Goal: Task Accomplishment & Management: Complete application form

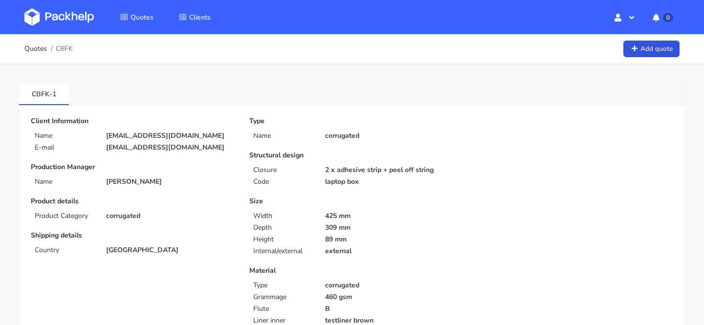
click at [59, 47] on span "CBFK" at bounding box center [64, 49] width 17 height 8
copy span "CBFK"
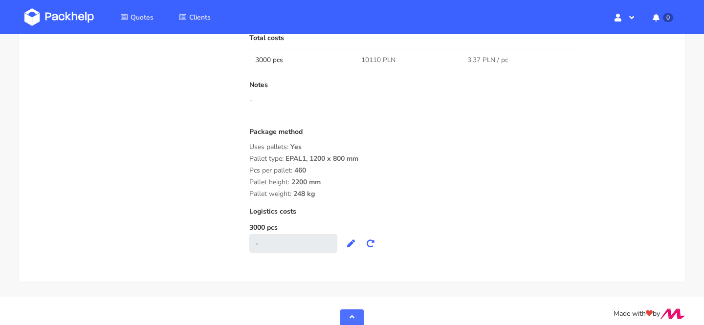
scroll to position [829, 0]
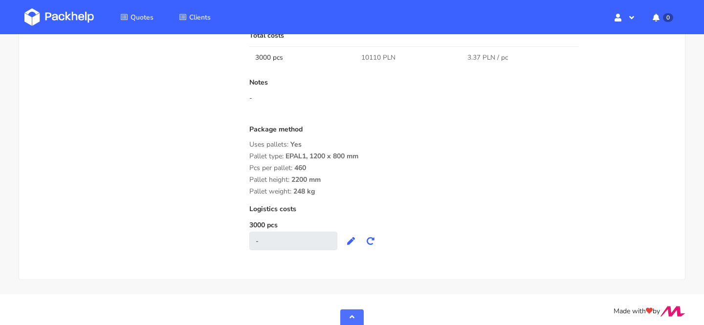
click at [371, 60] on span "10110 PLN" at bounding box center [378, 58] width 34 height 10
copy span "10110"
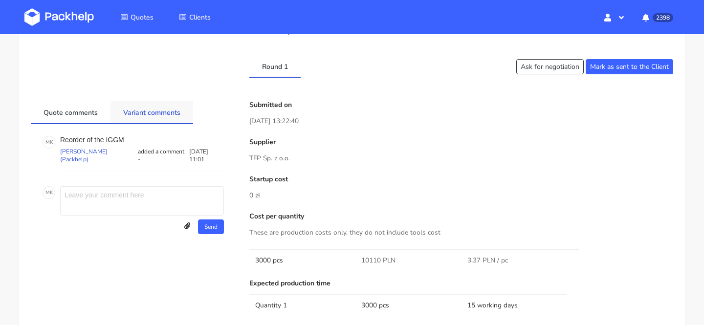
scroll to position [0, 0]
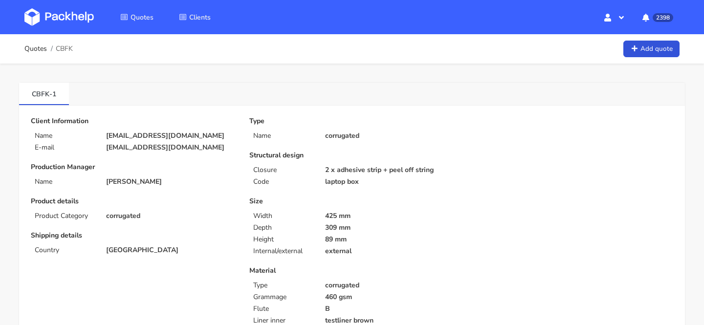
click at [139, 135] on p "laurens@sya.be" at bounding box center [170, 136] width 129 height 8
copy div "laurens@sya.be"
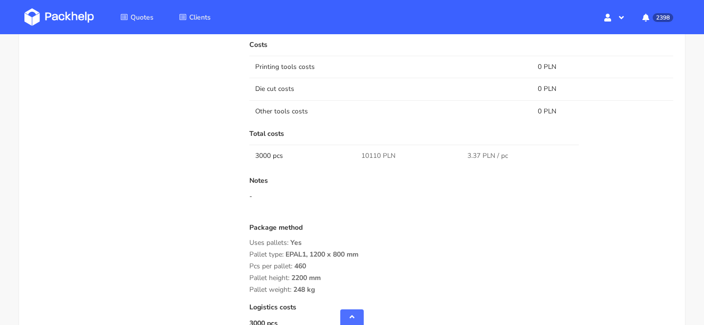
scroll to position [832, 0]
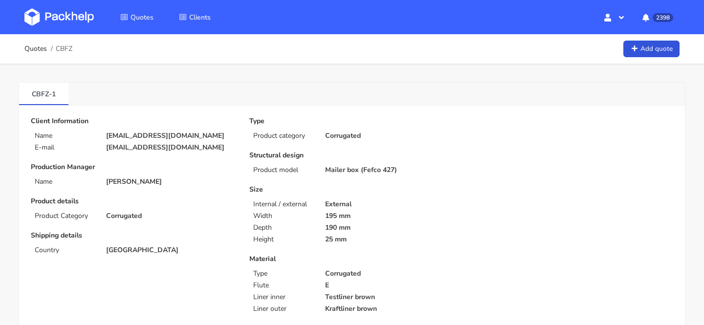
click at [154, 134] on p "david20102011@live.com" at bounding box center [170, 136] width 129 height 8
copy div "david20102011@live.com"
click at [62, 45] on span "CBFZ" at bounding box center [64, 49] width 17 height 8
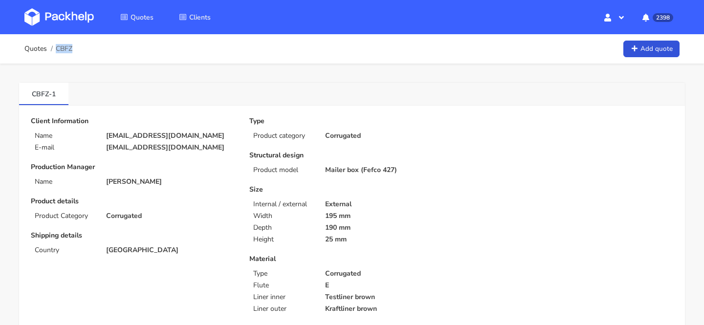
click at [62, 45] on span "CBFZ" at bounding box center [64, 49] width 17 height 8
copy span "CBFZ"
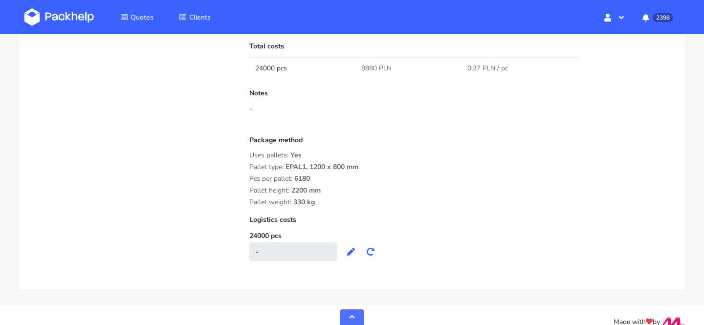
scroll to position [860, 0]
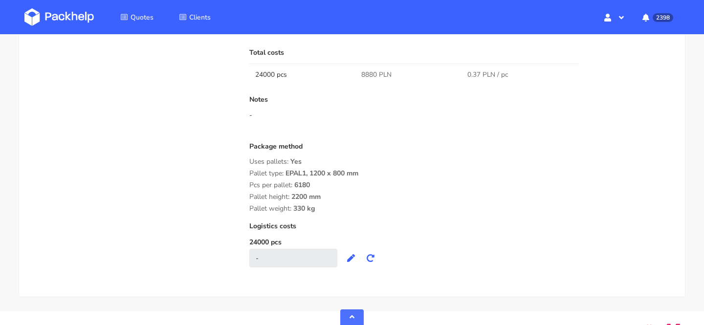
click at [367, 74] on span "8880 PLN" at bounding box center [376, 75] width 30 height 10
copy span "8880"
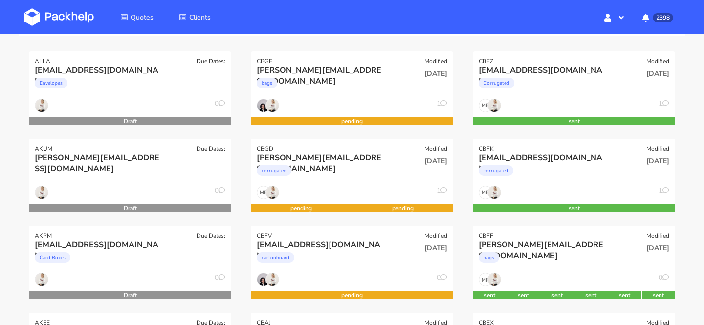
scroll to position [132, 0]
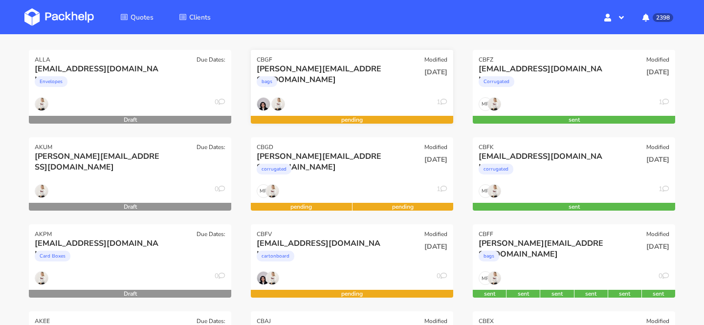
click at [343, 88] on div "bags" at bounding box center [321, 84] width 129 height 20
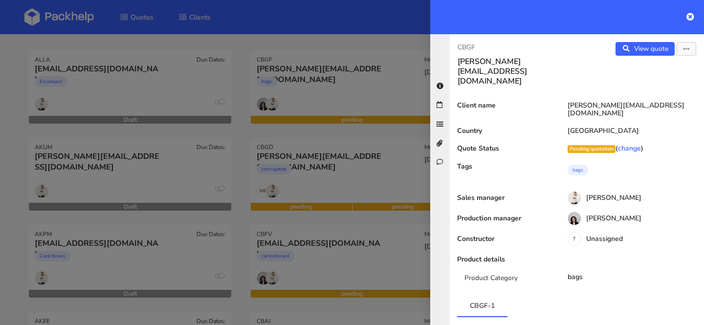
click at [461, 46] on p "CBGF" at bounding box center [512, 47] width 111 height 11
copy p "CBGF"
click at [358, 157] on div at bounding box center [352, 162] width 704 height 325
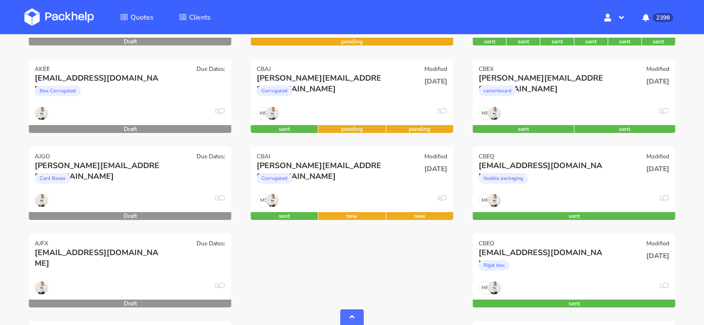
scroll to position [388, 0]
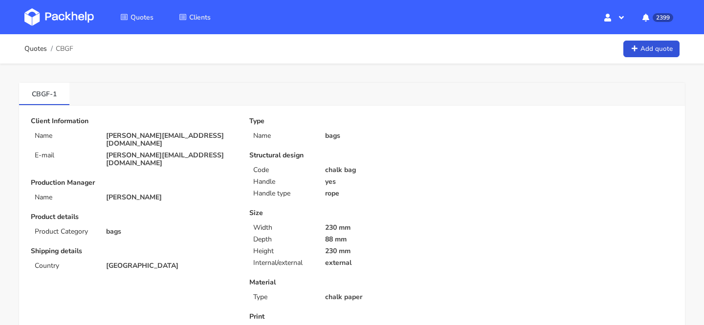
click at [66, 48] on span "CBGF" at bounding box center [65, 49] width 18 height 8
copy span "CBGF"
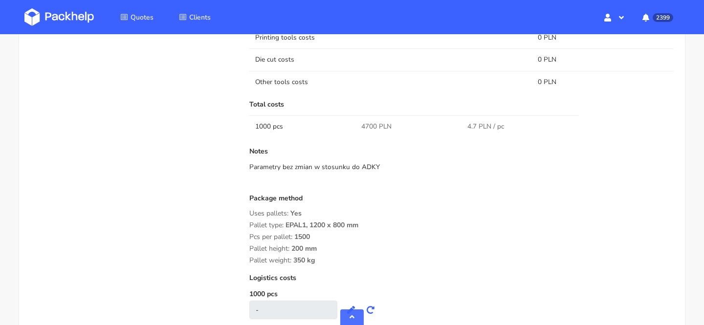
scroll to position [880, 0]
click at [362, 128] on span "4700 PLN" at bounding box center [376, 126] width 30 height 10
copy span "4700"
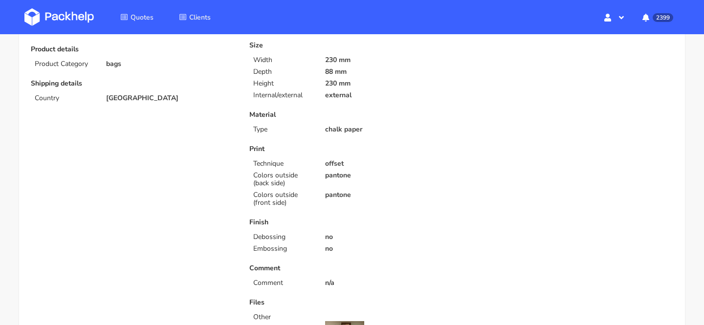
scroll to position [0, 0]
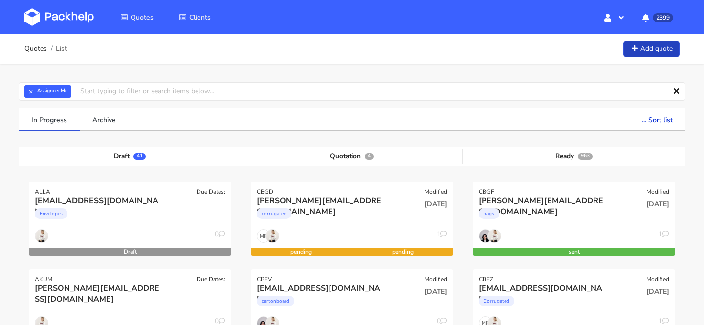
click at [643, 48] on link "Add quote" at bounding box center [651, 49] width 56 height 17
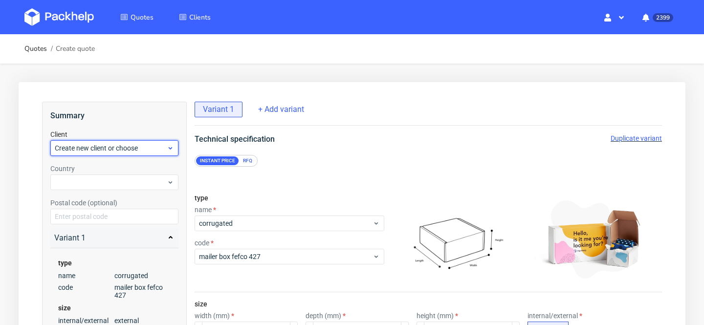
click at [135, 149] on span "Create new client or choose" at bounding box center [111, 148] width 112 height 10
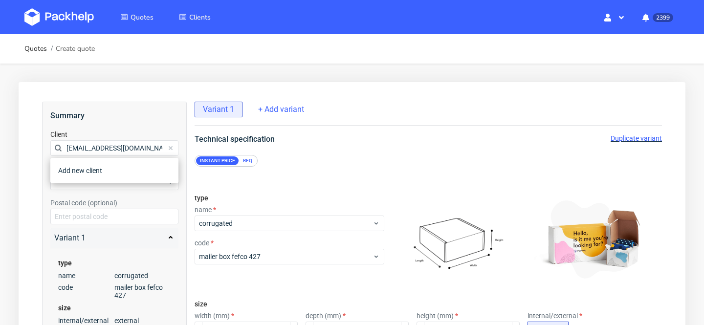
scroll to position [0, 5]
type input "[EMAIL_ADDRESS][DOMAIN_NAME]"
click at [142, 191] on div "[EMAIL_ADDRESS][DOMAIN_NAME]" at bounding box center [114, 188] width 120 height 18
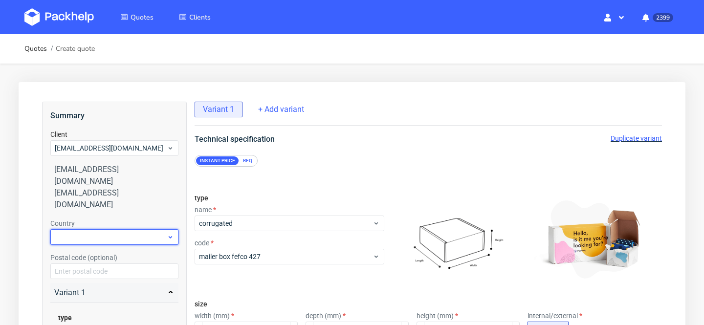
click at [114, 229] on div at bounding box center [114, 237] width 128 height 16
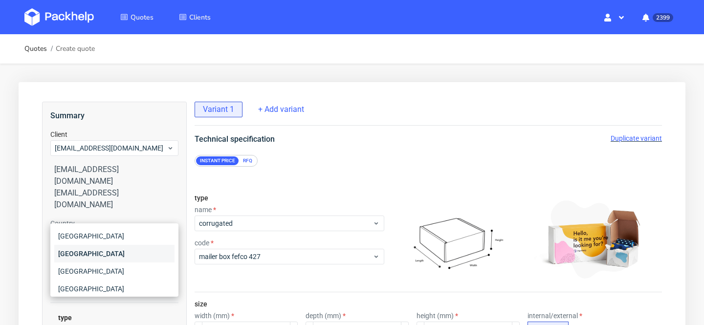
type input "ger"
click at [114, 254] on div "[GEOGRAPHIC_DATA]" at bounding box center [114, 254] width 120 height 18
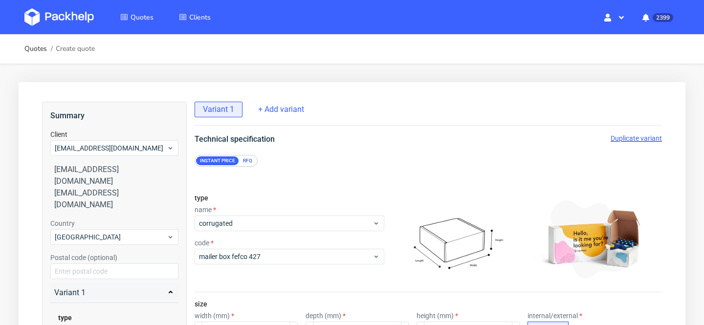
click at [213, 274] on div "type name corrugated code mailer box fefco 427" at bounding box center [289, 239] width 190 height 106
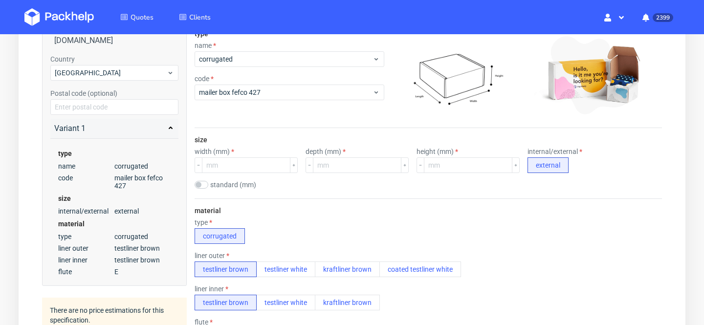
scroll to position [166, 0]
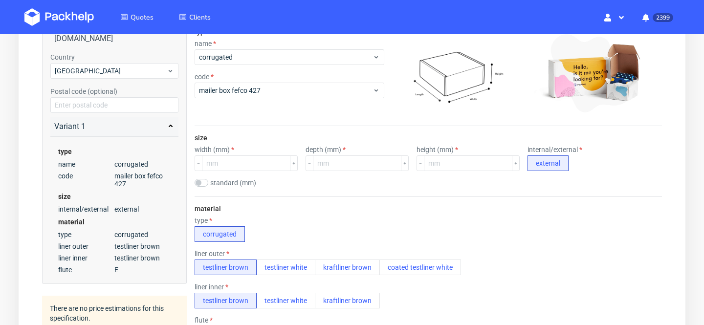
click at [219, 183] on label "standard (mm)" at bounding box center [233, 183] width 46 height 8
checkbox input "true"
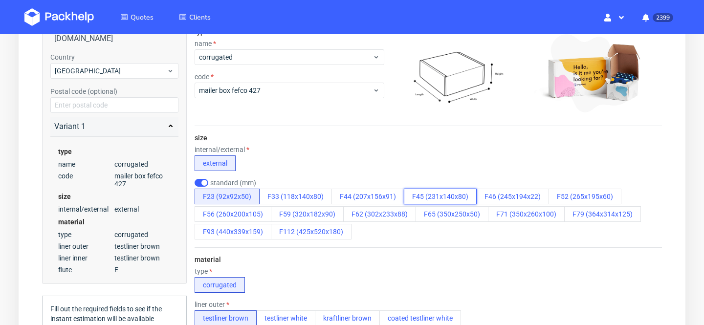
click at [454, 194] on button "F45 (231x140x80)" at bounding box center [440, 197] width 73 height 16
click at [428, 149] on div "internal/external external" at bounding box center [427, 158] width 467 height 25
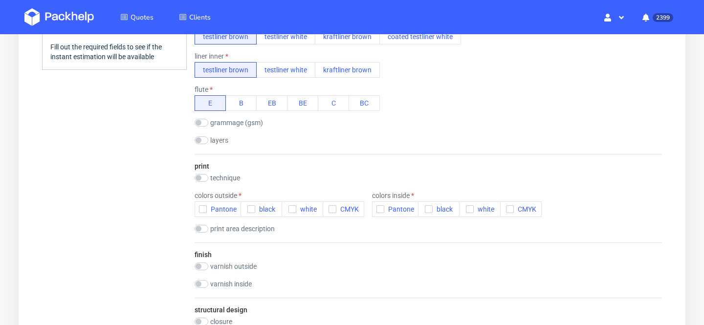
scroll to position [478, 0]
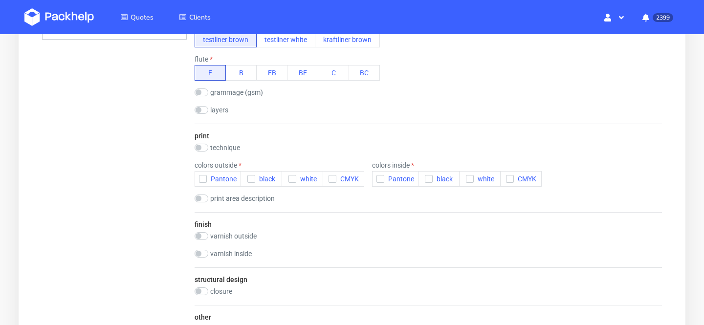
click at [233, 148] on label "technique" at bounding box center [225, 148] width 30 height 8
checkbox input "true"
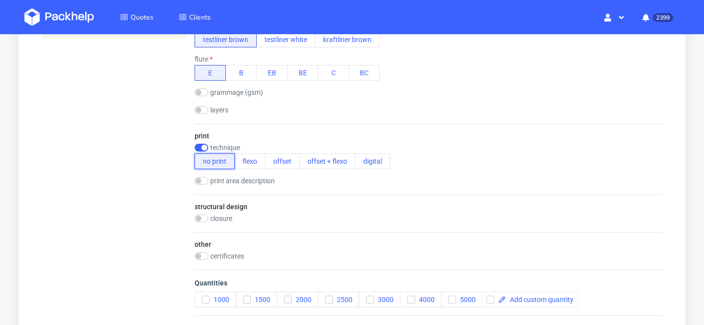
click at [212, 161] on button "no print" at bounding box center [214, 161] width 40 height 16
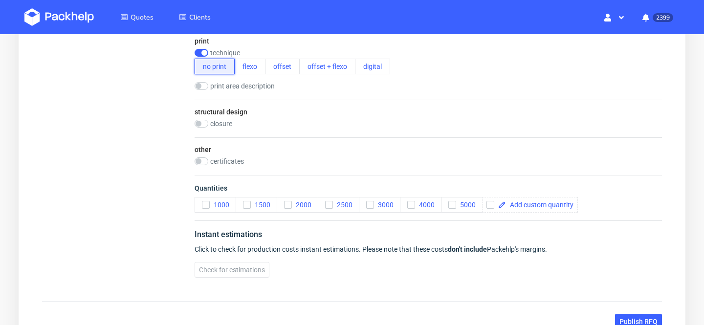
scroll to position [583, 0]
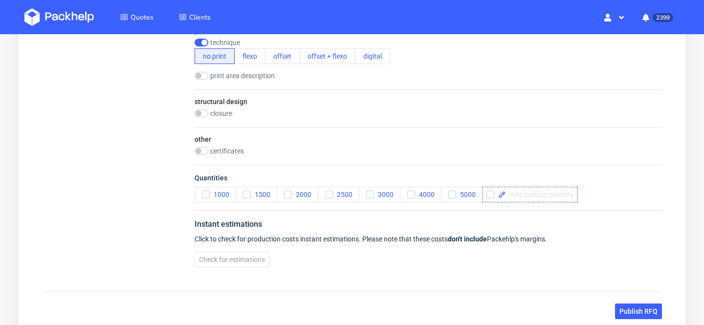
click at [550, 200] on div at bounding box center [530, 195] width 96 height 16
checkbox input "true"
click at [227, 257] on span "Check for estimations" at bounding box center [232, 259] width 66 height 7
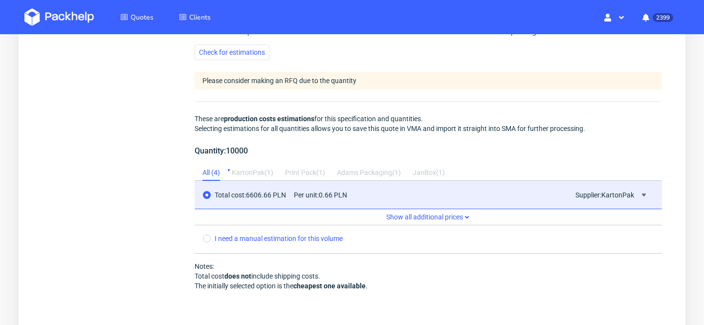
scroll to position [793, 0]
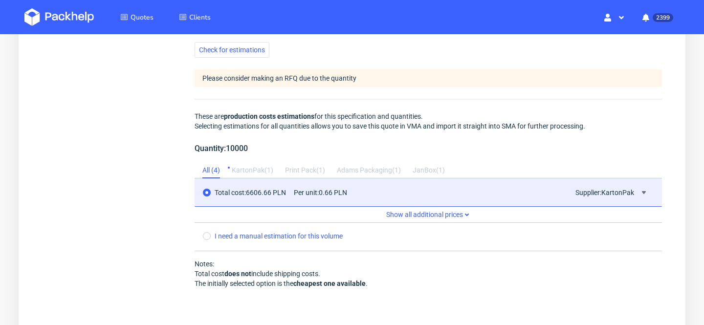
click at [454, 213] on span "Show all additional prices" at bounding box center [427, 215] width 467 height 16
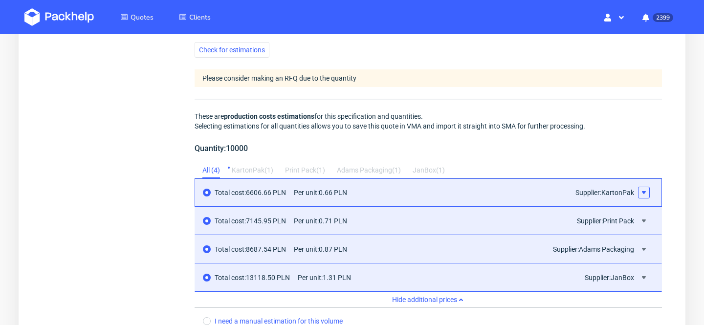
click at [645, 194] on icon at bounding box center [644, 193] width 8 height 8
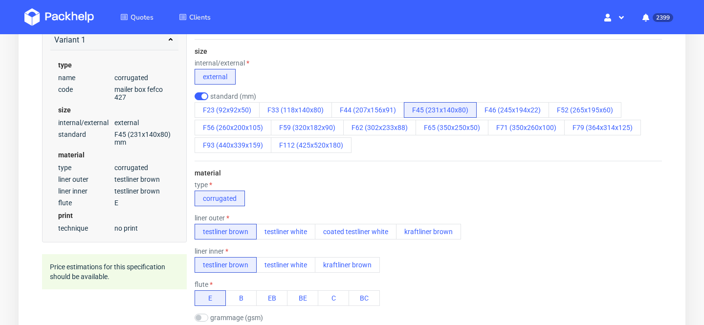
scroll to position [0, 0]
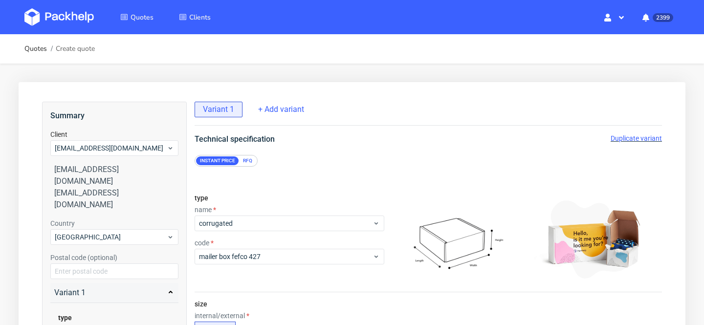
click at [250, 162] on div "RFQ" at bounding box center [247, 160] width 17 height 9
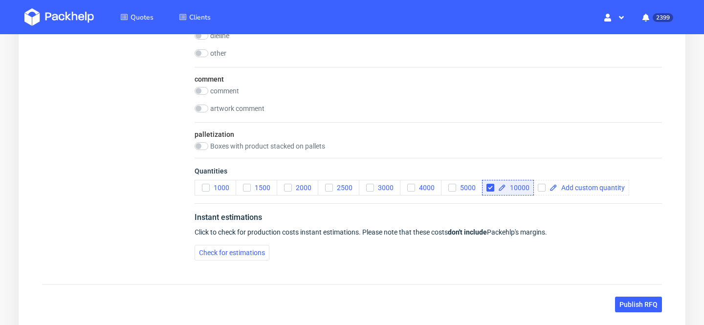
scroll to position [1014, 0]
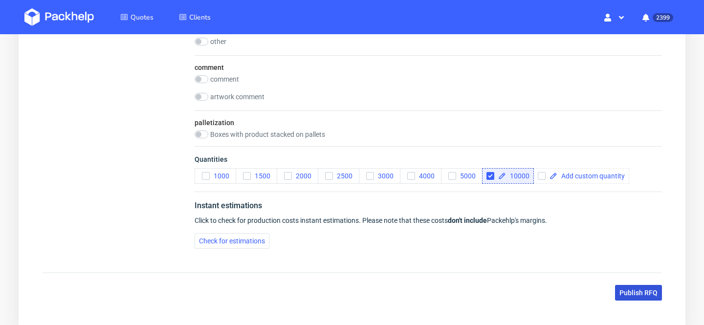
click at [632, 296] on span "Publish RFQ" at bounding box center [638, 292] width 38 height 7
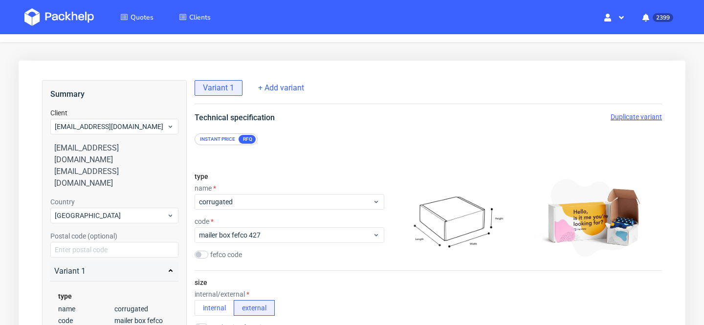
scroll to position [0, 0]
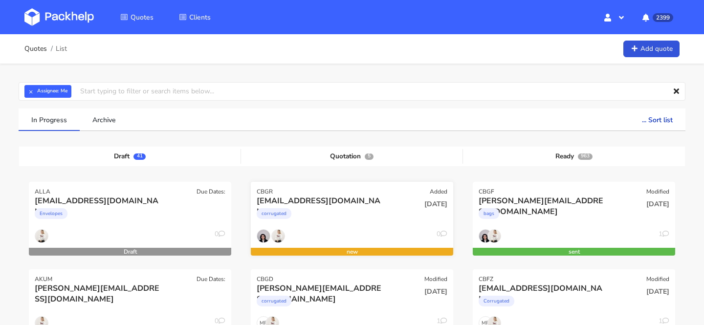
click at [384, 197] on div "[EMAIL_ADDRESS][DOMAIN_NAME]" at bounding box center [321, 200] width 129 height 11
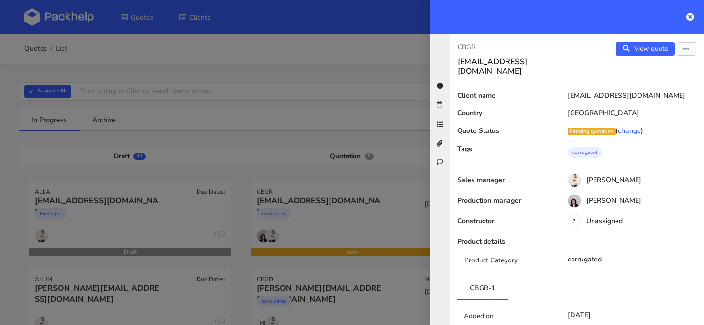
click at [470, 44] on p "CBGR" at bounding box center [512, 47] width 111 height 11
copy p "CBGR"
click at [380, 48] on div at bounding box center [352, 162] width 704 height 325
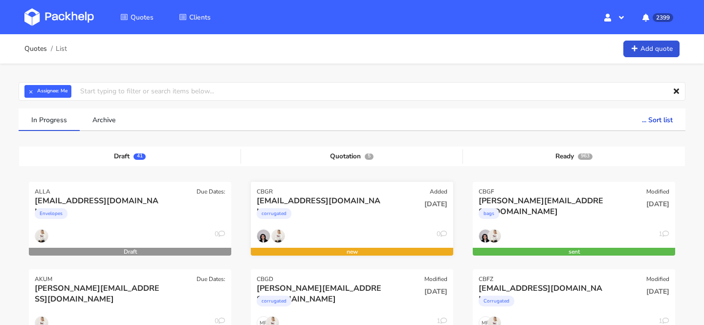
click at [376, 205] on div "[EMAIL_ADDRESS][DOMAIN_NAME]" at bounding box center [321, 200] width 129 height 11
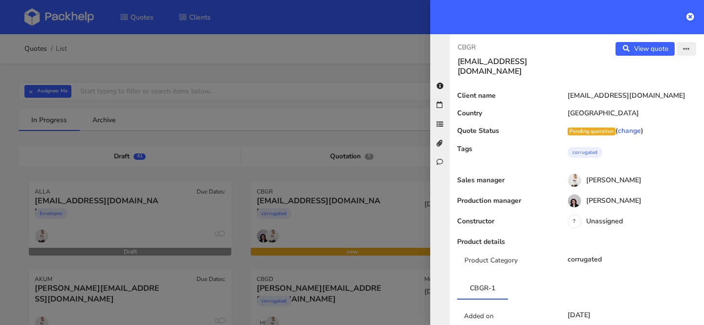
click at [693, 47] on button "button" at bounding box center [686, 49] width 20 height 14
click at [679, 44] on button "button" at bounding box center [686, 49] width 20 height 14
click at [667, 64] on link "Edit quote" at bounding box center [654, 69] width 86 height 16
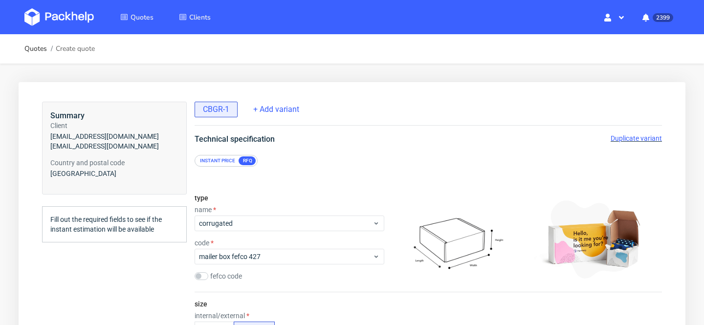
click at [72, 17] on img at bounding box center [58, 17] width 69 height 18
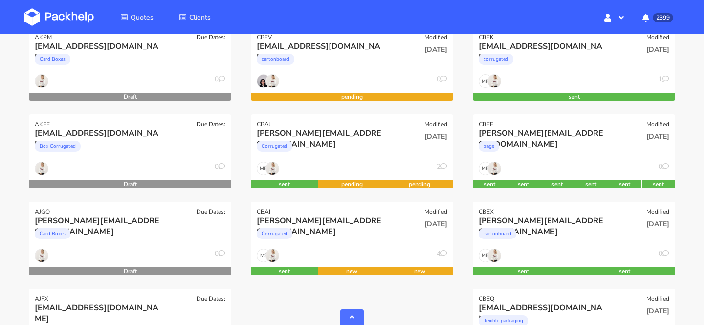
scroll to position [328, 0]
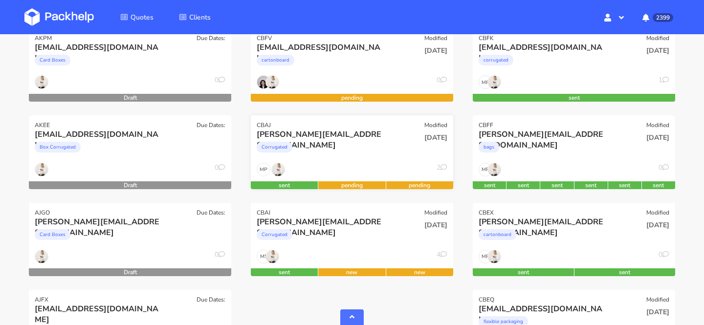
click at [331, 131] on div "[PERSON_NAME][EMAIL_ADDRESS][DOMAIN_NAME]" at bounding box center [321, 134] width 129 height 11
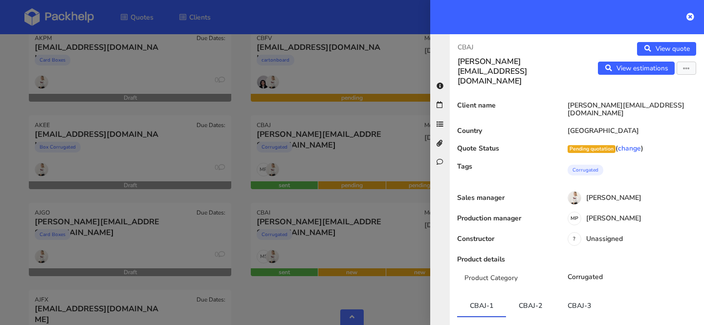
click at [470, 44] on p "CBAJ" at bounding box center [512, 47] width 111 height 11
click at [363, 270] on div at bounding box center [352, 162] width 704 height 325
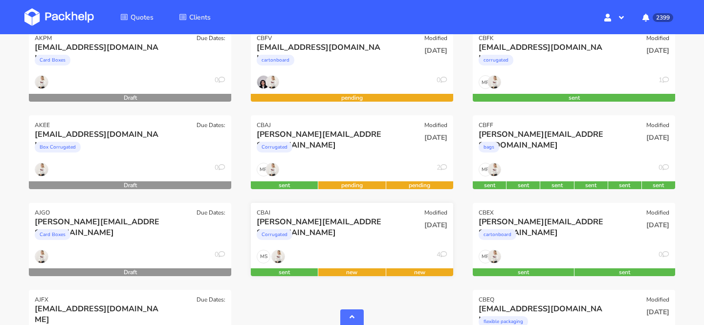
click at [315, 241] on div "Corrugated" at bounding box center [321, 237] width 129 height 20
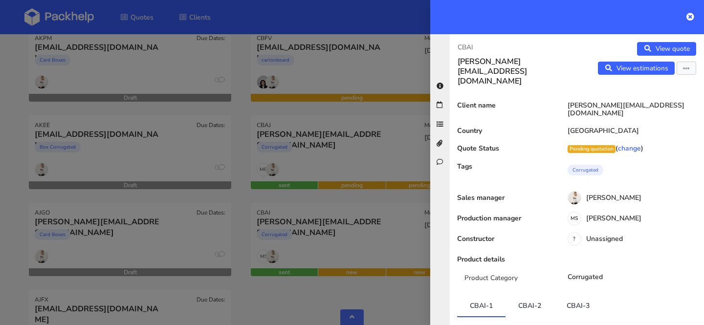
click at [468, 52] on p "CBAI" at bounding box center [512, 47] width 111 height 11
click at [467, 51] on p "CBAI" at bounding box center [512, 47] width 111 height 11
click at [303, 271] on div at bounding box center [352, 162] width 704 height 325
